Goal: Information Seeking & Learning: Learn about a topic

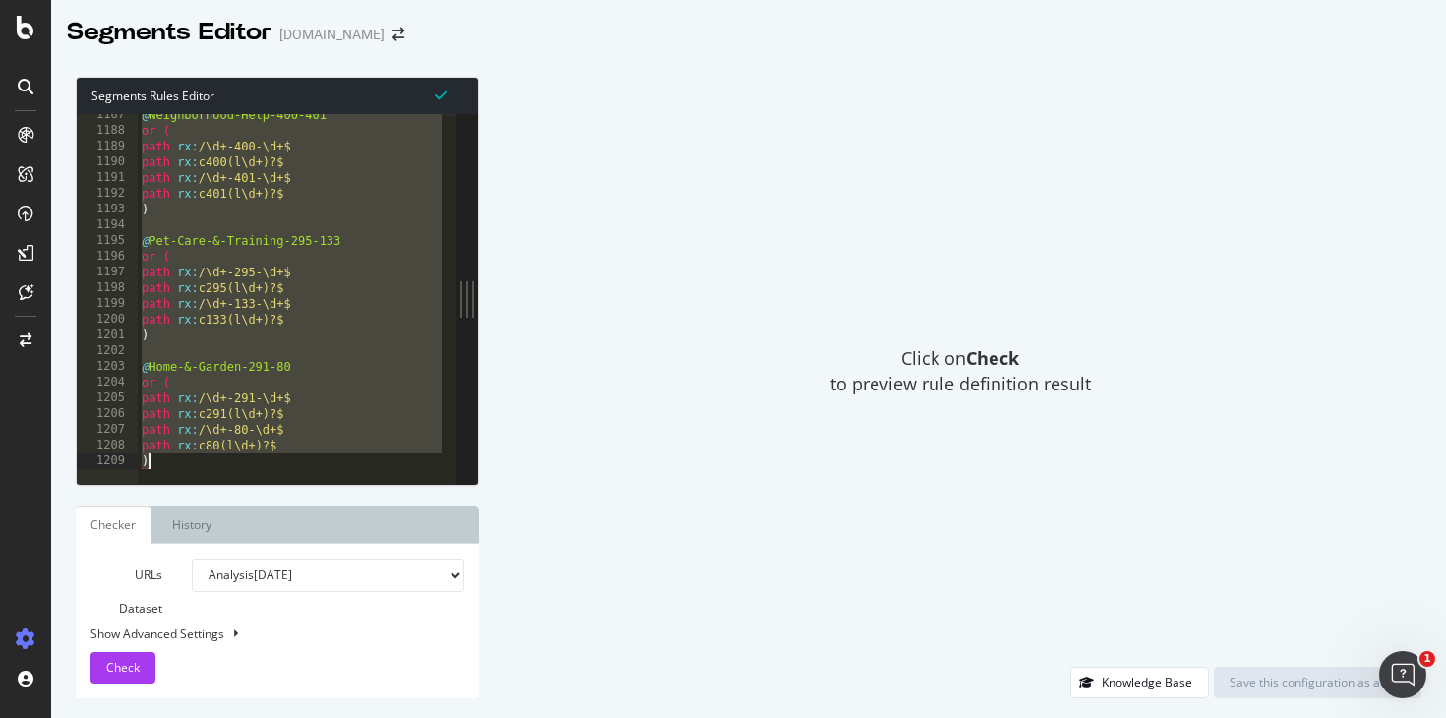
scroll to position [18670, 0]
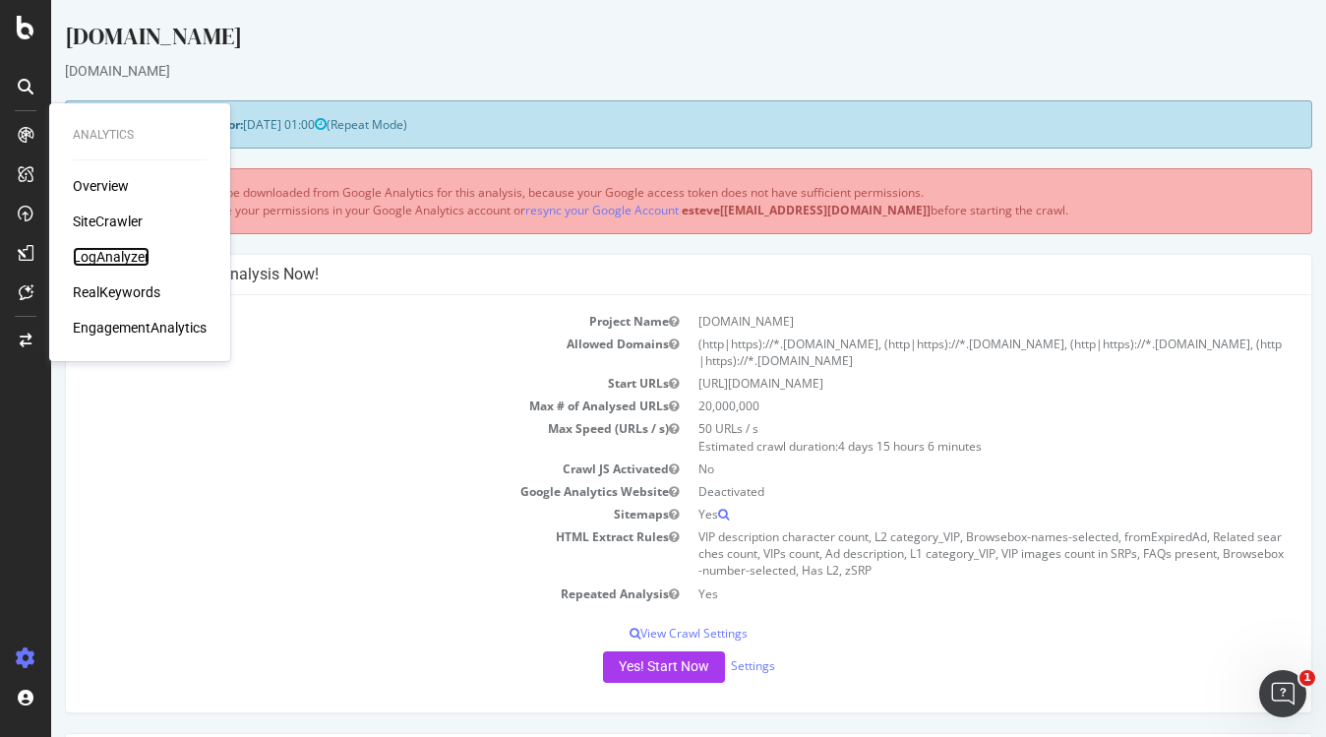
click at [119, 247] on div "LogAnalyzer" at bounding box center [111, 257] width 77 height 20
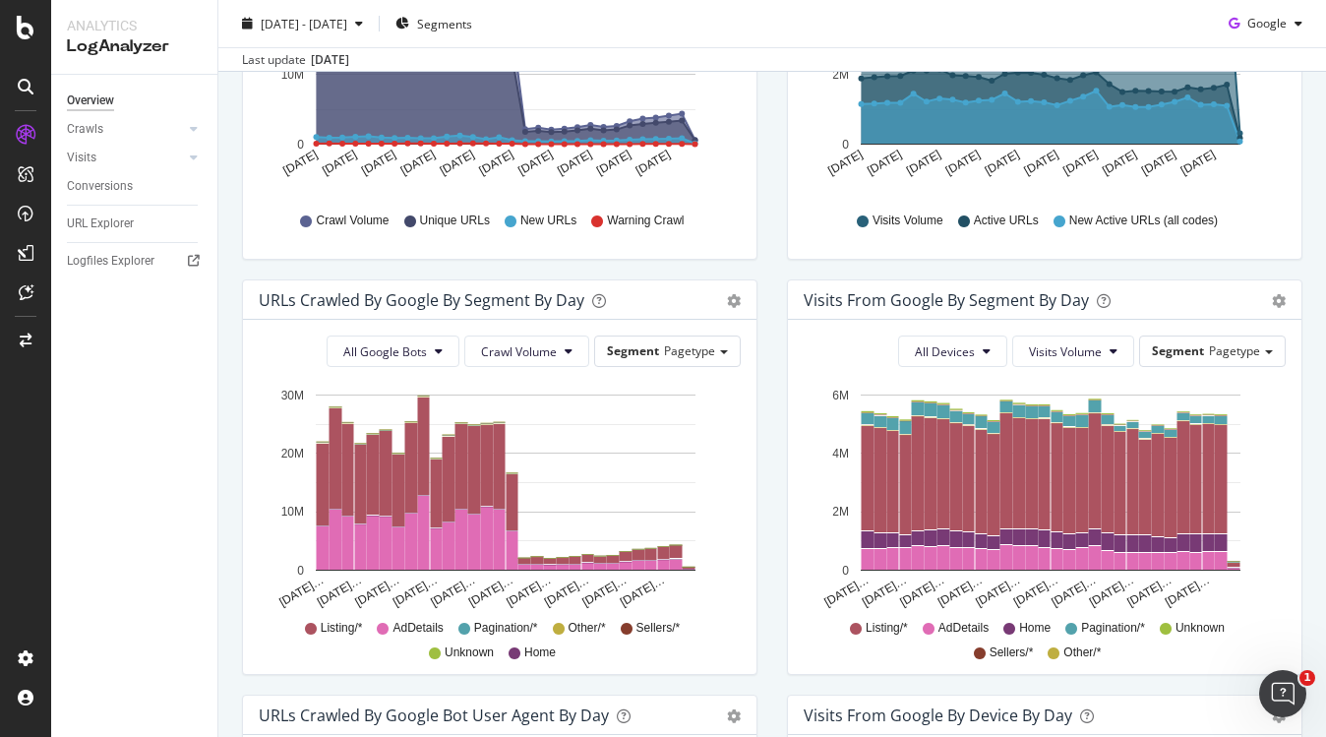
scroll to position [463, 0]
